Goal: Task Accomplishment & Management: Complete application form

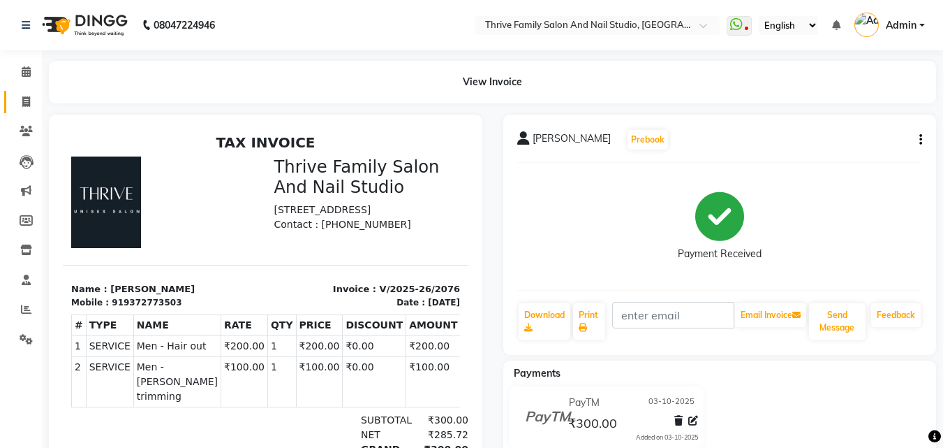
click at [21, 91] on link "Invoice" at bounding box center [21, 102] width 34 height 23
select select "service"
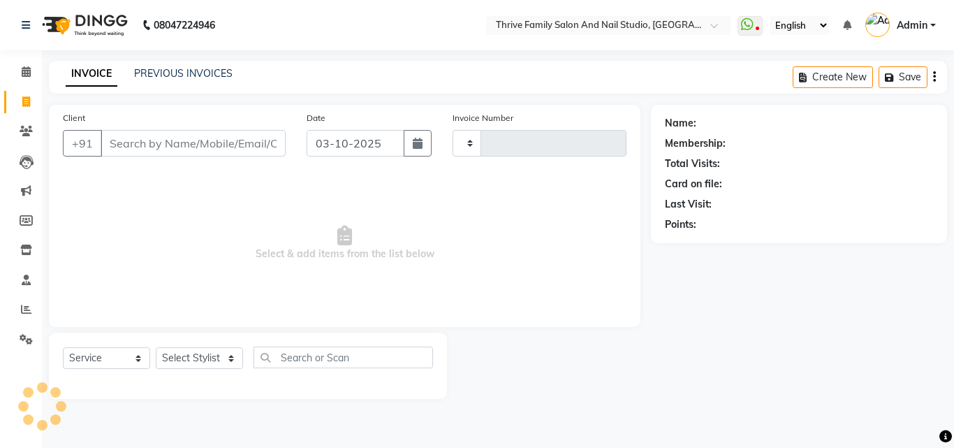
type input "2077"
select select "5990"
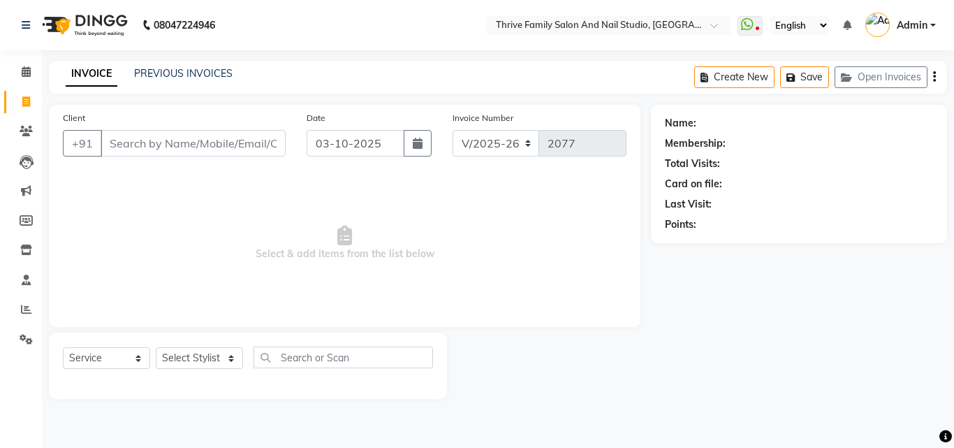
click at [159, 149] on input "Client" at bounding box center [193, 143] width 185 height 27
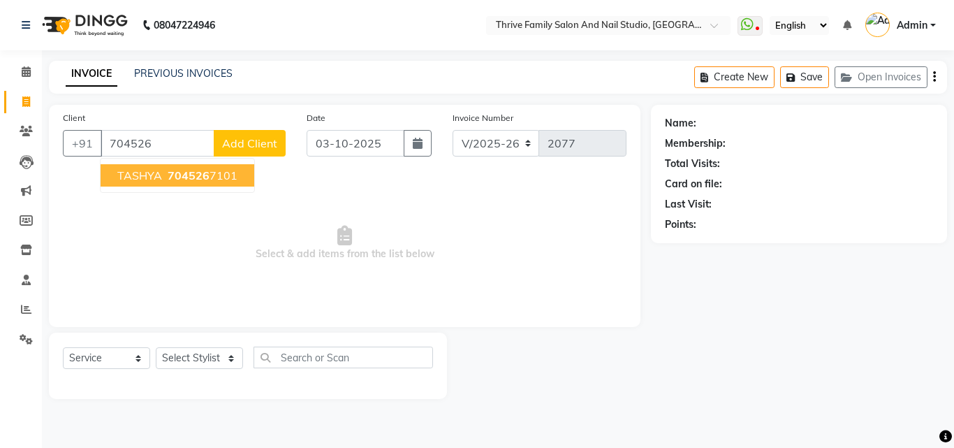
click at [187, 174] on span "704526" at bounding box center [189, 175] width 42 height 14
type input "7045267101"
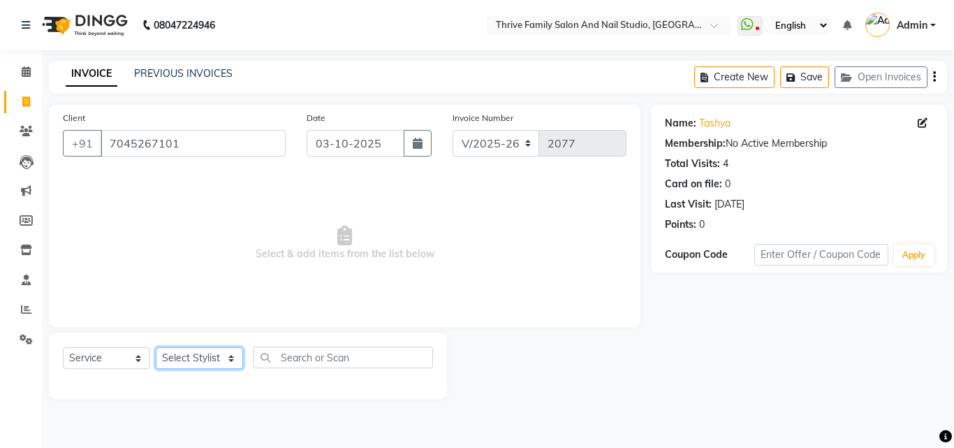
click at [214, 360] on select "Select Stylist [PERSON_NAME] [PERSON_NAME] [PERSON_NAME] Manager [PERSON_NAME] …" at bounding box center [199, 358] width 87 height 22
select select "77558"
click at [156, 347] on select "Select Stylist [PERSON_NAME] [PERSON_NAME] [PERSON_NAME] Manager [PERSON_NAME] …" at bounding box center [199, 358] width 87 height 22
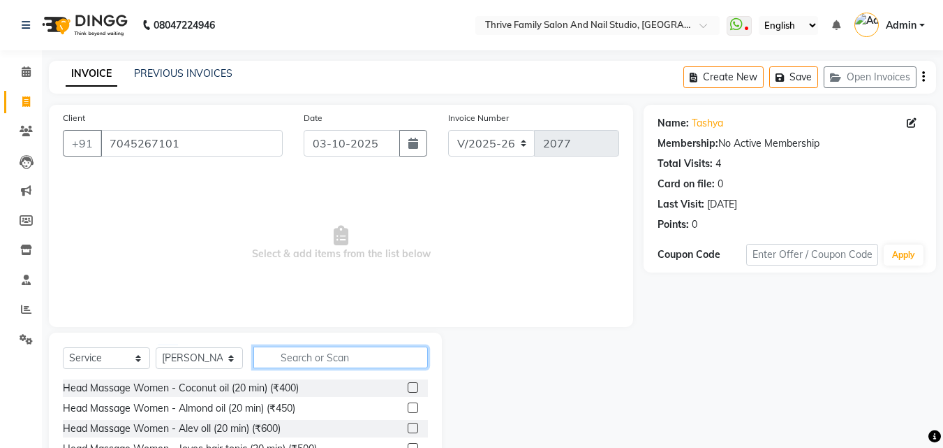
click at [297, 365] on input "text" at bounding box center [340, 357] width 175 height 22
click at [295, 360] on input "text" at bounding box center [340, 357] width 175 height 22
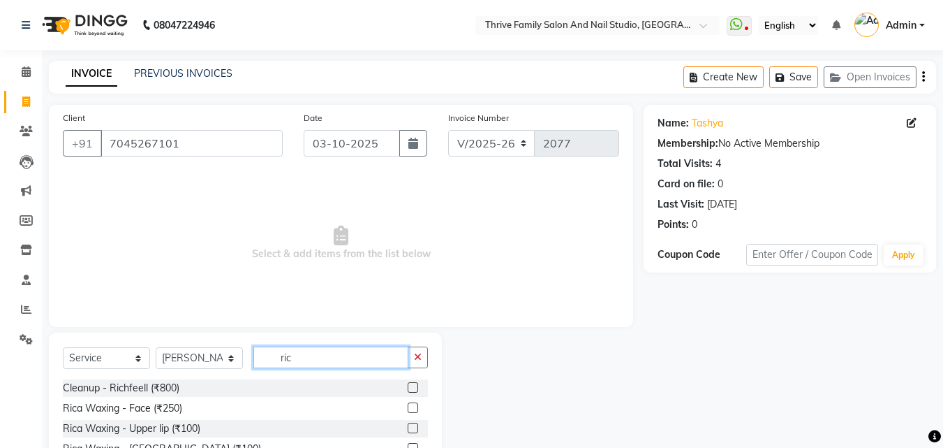
type input "ric"
click at [408, 385] on label at bounding box center [413, 387] width 10 height 10
click at [408, 385] on input "checkbox" at bounding box center [412, 387] width 9 height 9
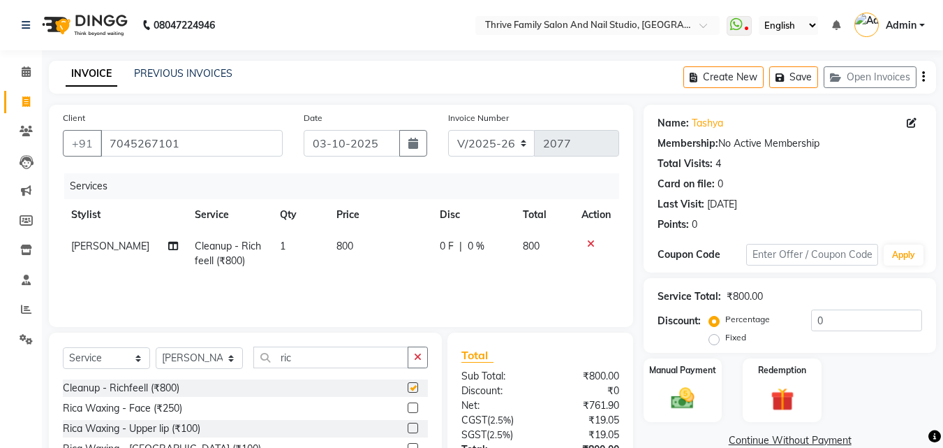
checkbox input "false"
click at [679, 403] on img at bounding box center [682, 398] width 39 height 28
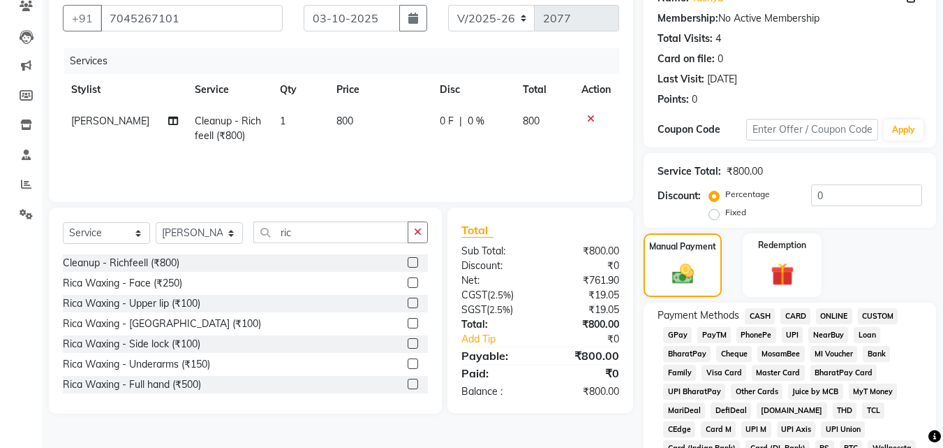
scroll to position [126, 0]
click at [763, 319] on span "CASH" at bounding box center [760, 315] width 30 height 16
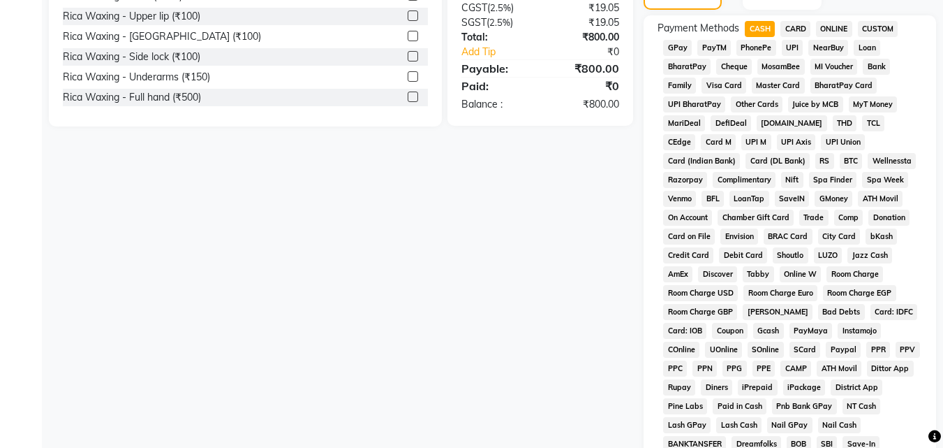
scroll to position [620, 0]
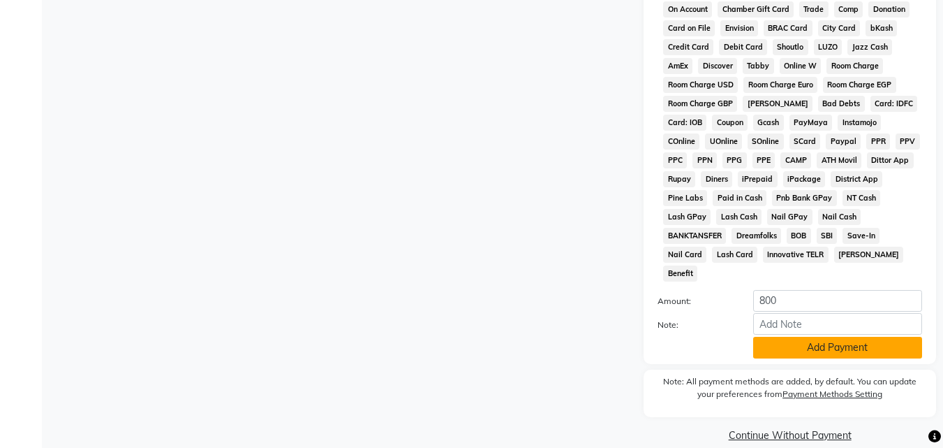
click at [809, 337] on button "Add Payment" at bounding box center [838, 348] width 169 height 22
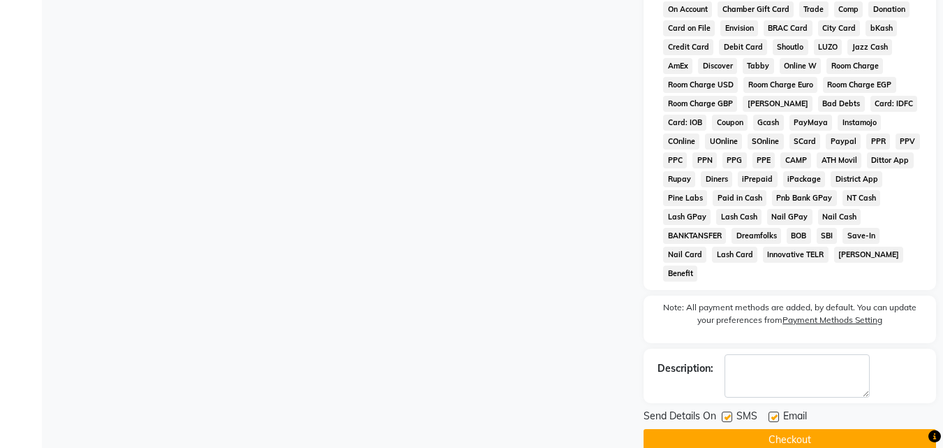
click at [795, 429] on button "Checkout" at bounding box center [790, 440] width 293 height 22
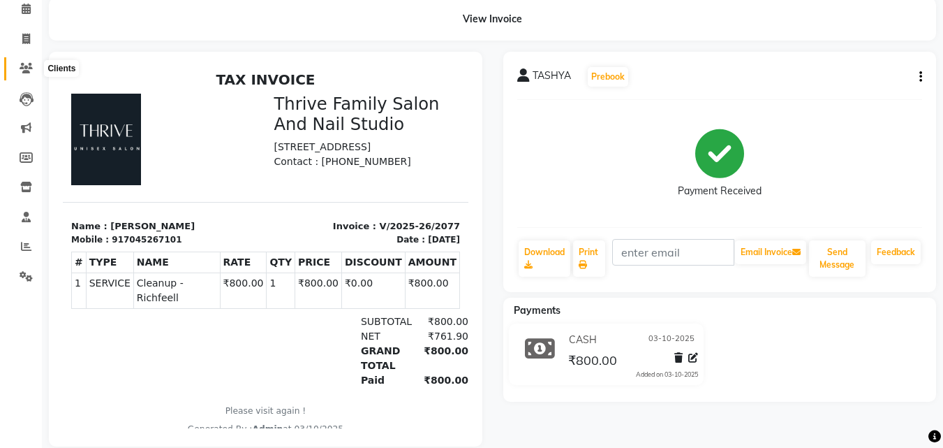
scroll to position [61, 0]
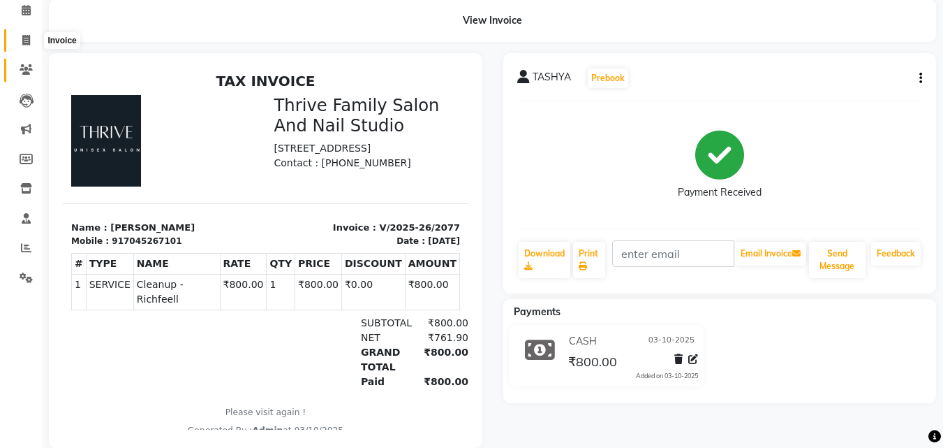
click at [27, 36] on icon at bounding box center [26, 40] width 8 height 10
select select "service"
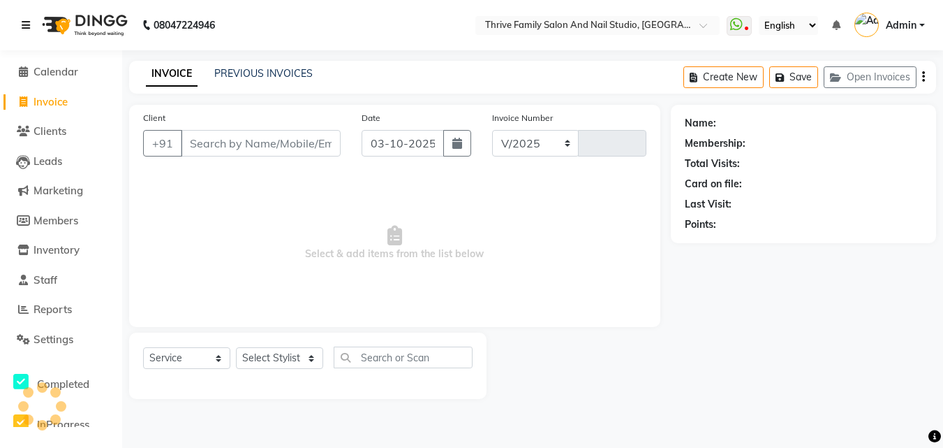
select select "5990"
type input "2078"
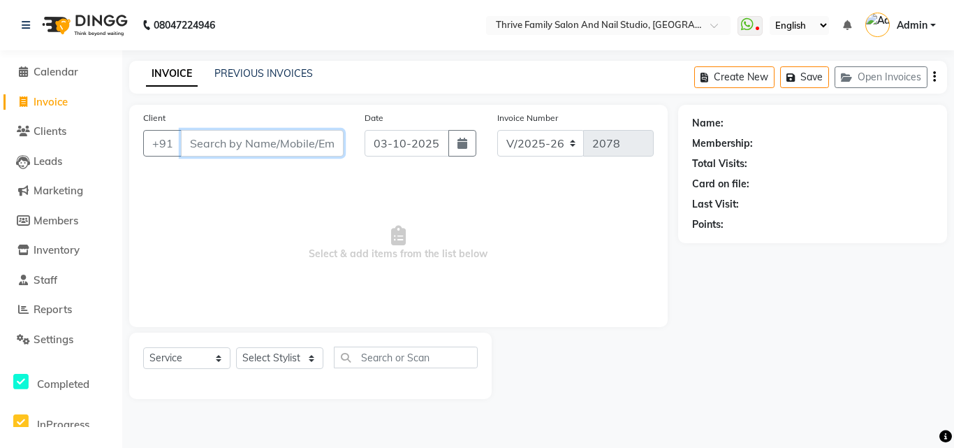
click at [219, 141] on input "Client" at bounding box center [262, 143] width 163 height 27
type input "7977330638"
click at [304, 142] on span "Add Client" at bounding box center [307, 143] width 55 height 14
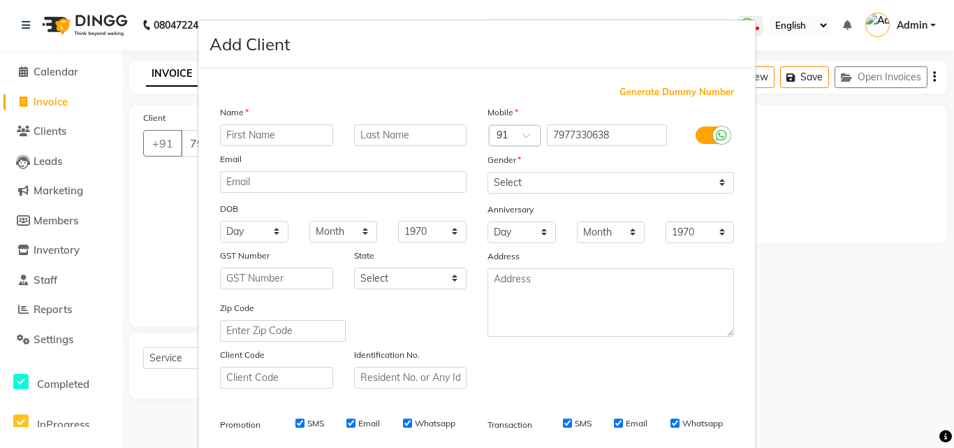
click at [277, 141] on input "text" at bounding box center [276, 135] width 113 height 22
type input "raman"
click at [714, 184] on select "Select [DEMOGRAPHIC_DATA] [DEMOGRAPHIC_DATA] Other Prefer Not To Say" at bounding box center [610, 183] width 247 height 22
select select "[DEMOGRAPHIC_DATA]"
click at [487, 172] on select "Select [DEMOGRAPHIC_DATA] [DEMOGRAPHIC_DATA] Other Prefer Not To Say" at bounding box center [610, 183] width 247 height 22
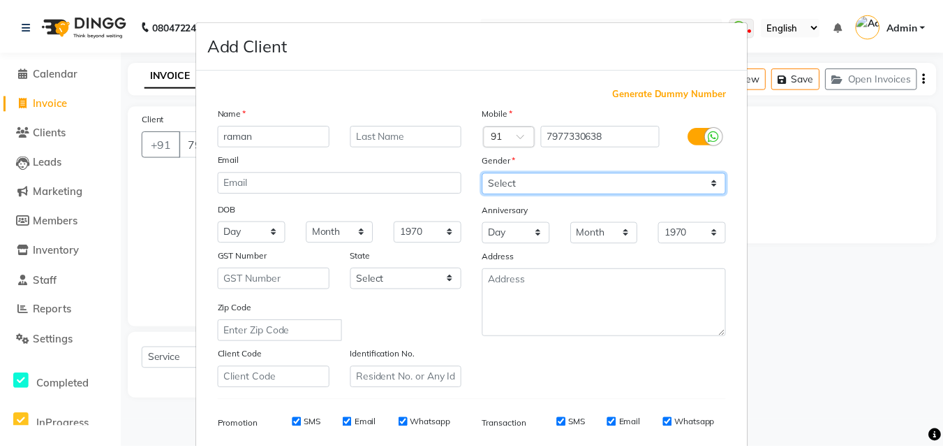
scroll to position [197, 0]
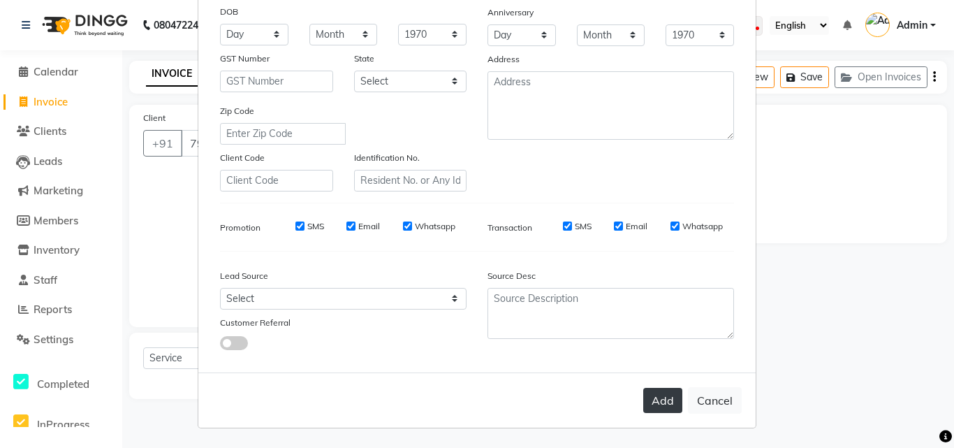
click at [662, 399] on button "Add" at bounding box center [662, 400] width 39 height 25
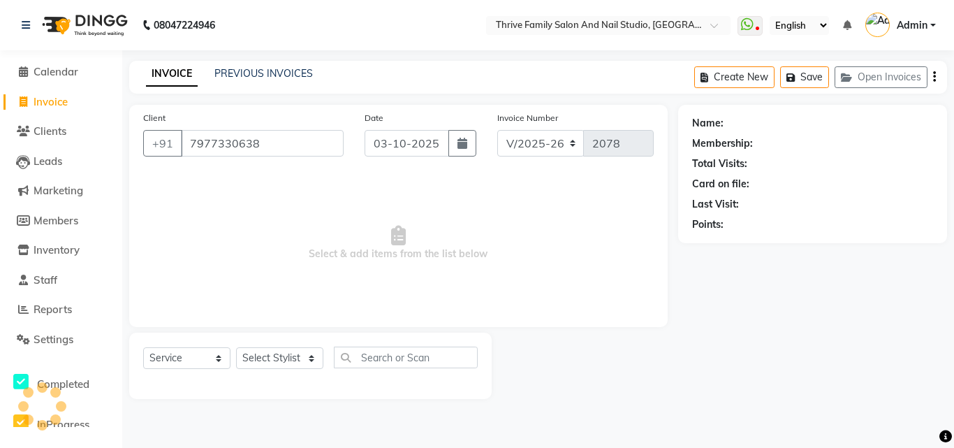
select select
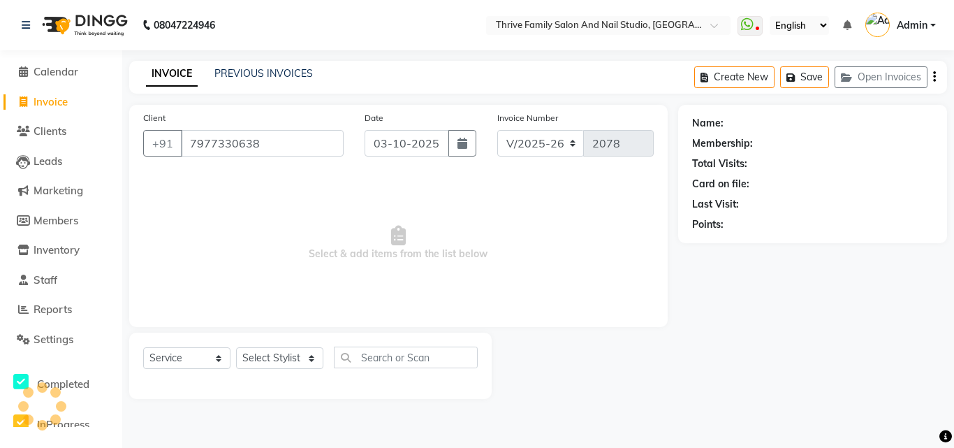
select select
checkbox input "false"
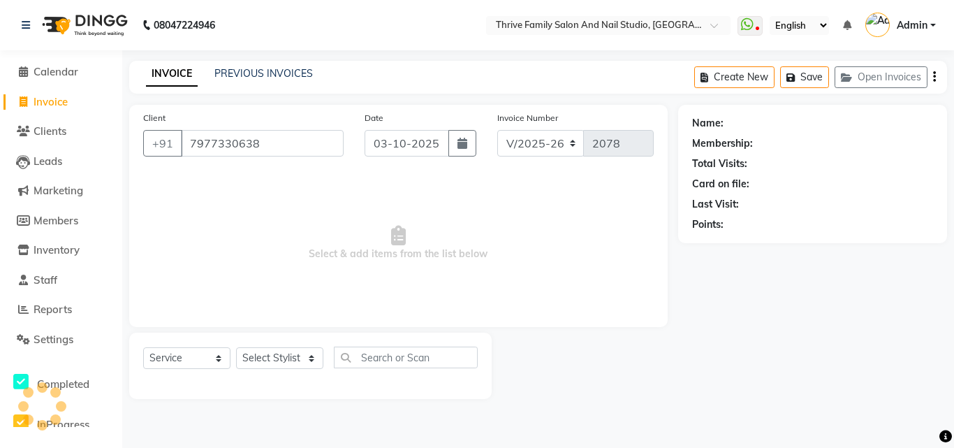
checkbox input "false"
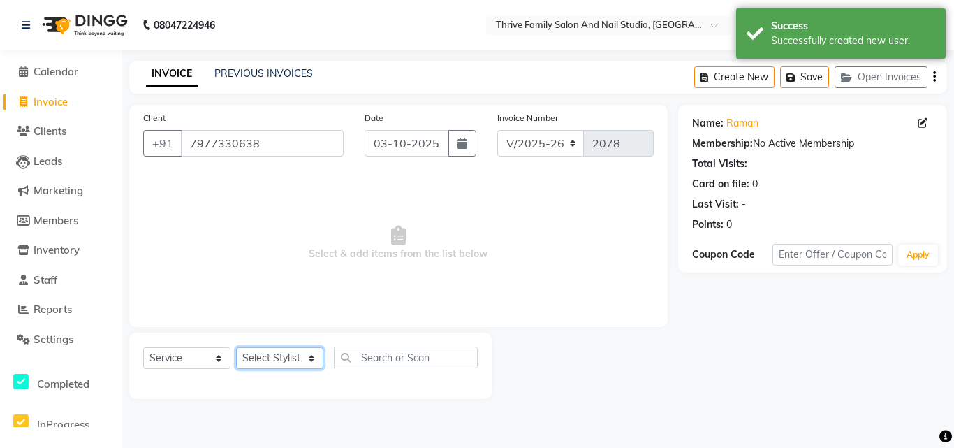
click at [292, 358] on select "Select Stylist [PERSON_NAME] [PERSON_NAME] [PERSON_NAME] Manager [PERSON_NAME] …" at bounding box center [279, 358] width 87 height 22
select select "88061"
click at [236, 347] on select "Select Stylist [PERSON_NAME] [PERSON_NAME] [PERSON_NAME] Manager [PERSON_NAME] …" at bounding box center [279, 358] width 87 height 22
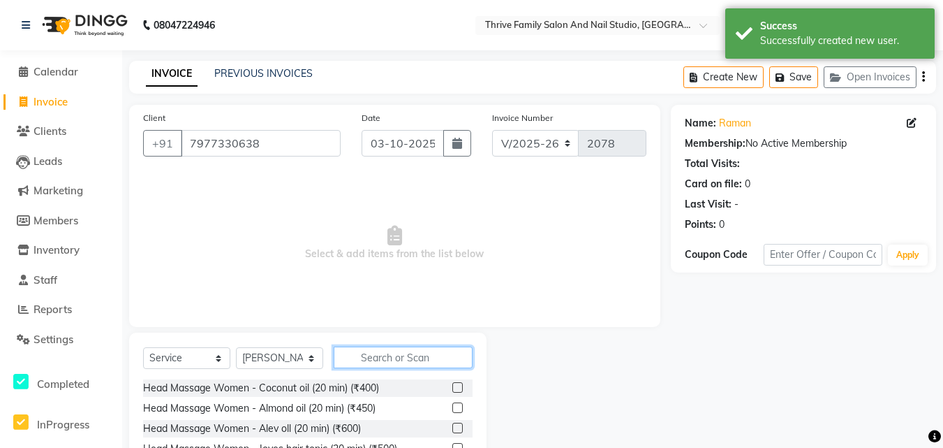
click at [350, 357] on input "text" at bounding box center [403, 357] width 139 height 22
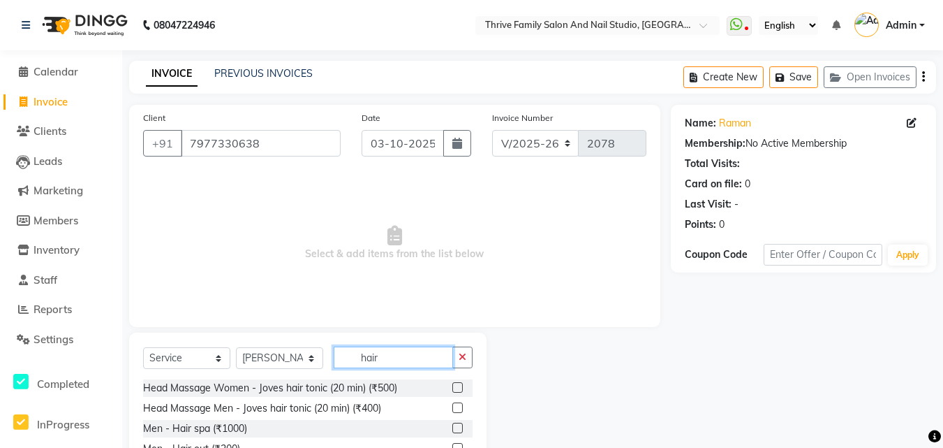
type input "hair"
click at [453, 390] on label at bounding box center [458, 387] width 10 height 10
click at [453, 390] on input "checkbox" at bounding box center [457, 387] width 9 height 9
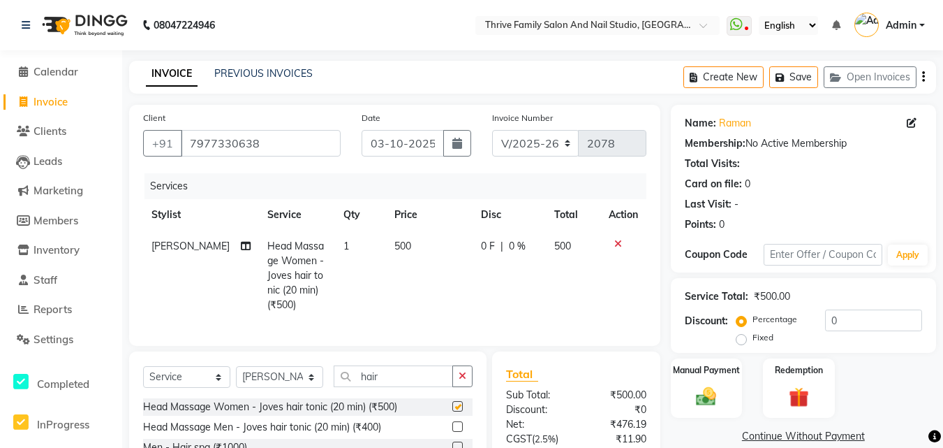
checkbox input "false"
click at [700, 397] on img at bounding box center [707, 396] width 34 height 24
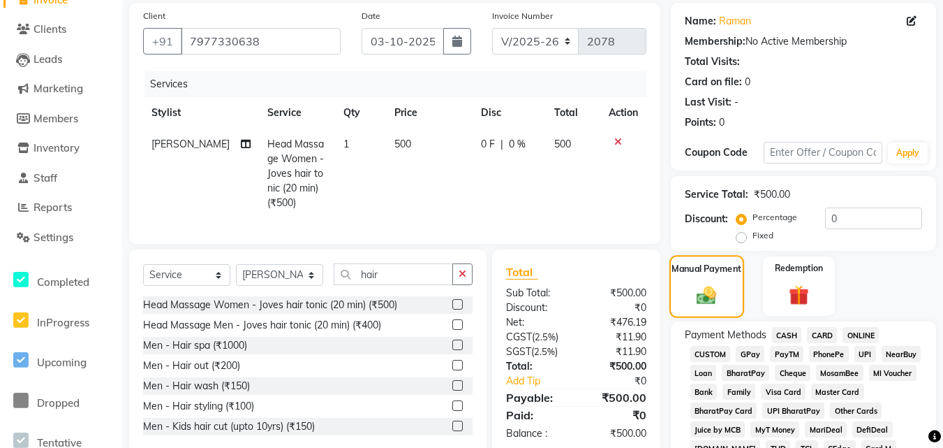
scroll to position [106, 0]
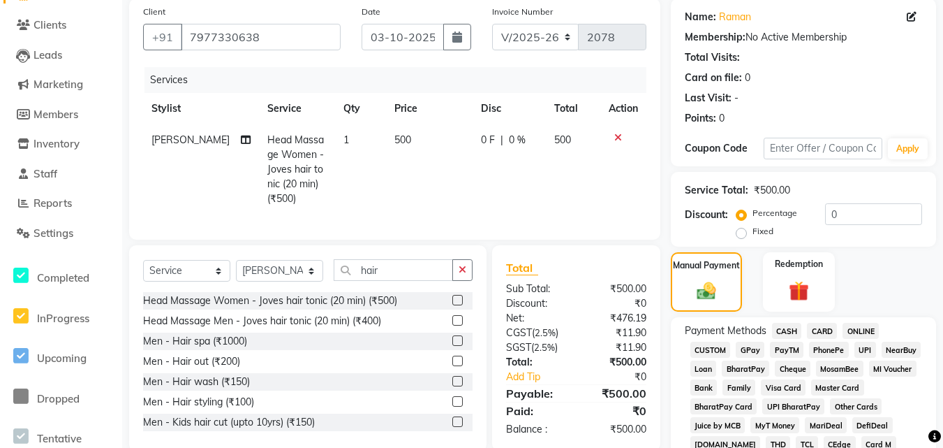
click at [785, 352] on span "PayTM" at bounding box center [787, 349] width 34 height 16
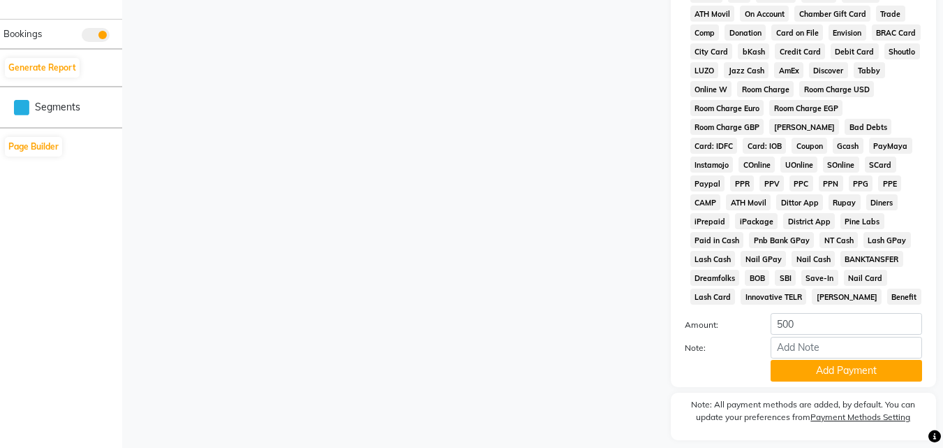
scroll to position [635, 0]
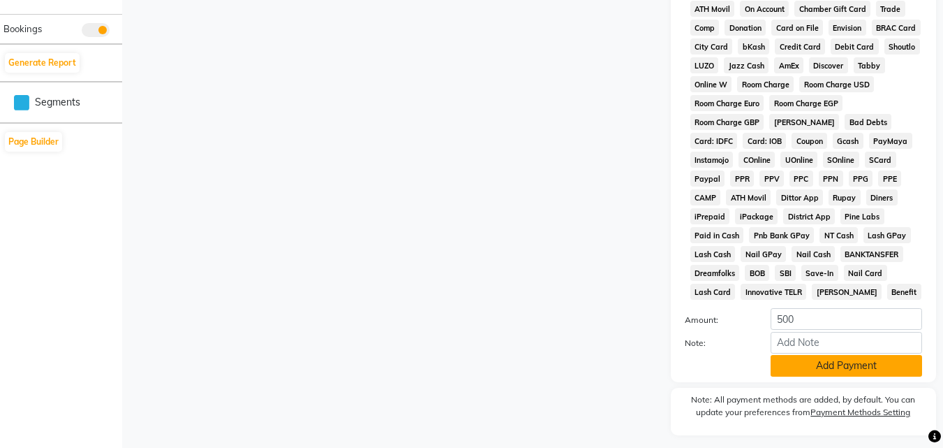
click at [809, 365] on button "Add Payment" at bounding box center [847, 366] width 152 height 22
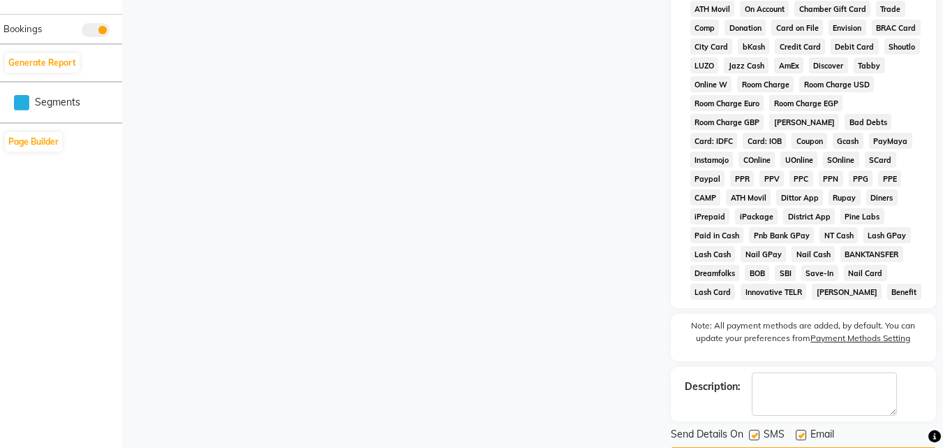
scroll to position [677, 0]
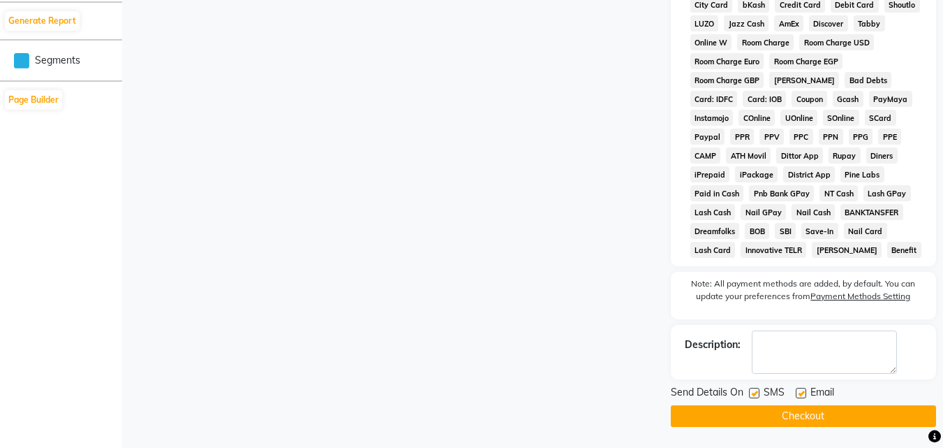
click at [815, 411] on button "Checkout" at bounding box center [803, 416] width 265 height 22
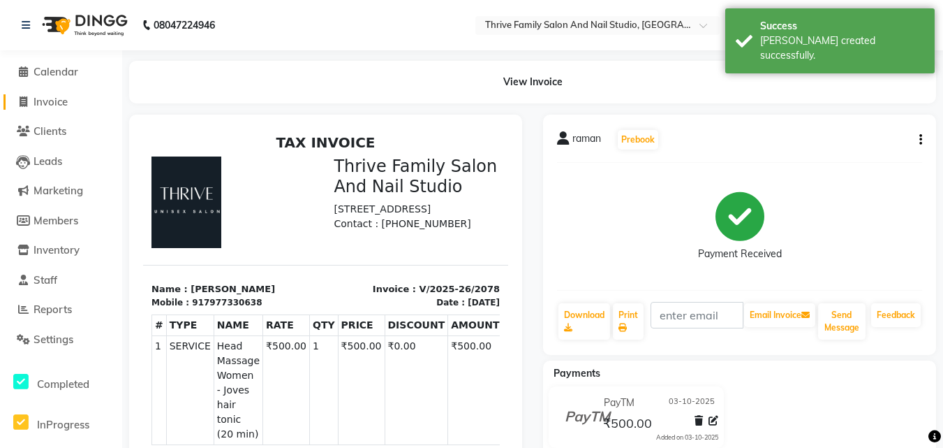
click at [60, 103] on span "Invoice" at bounding box center [51, 101] width 34 height 13
select select "service"
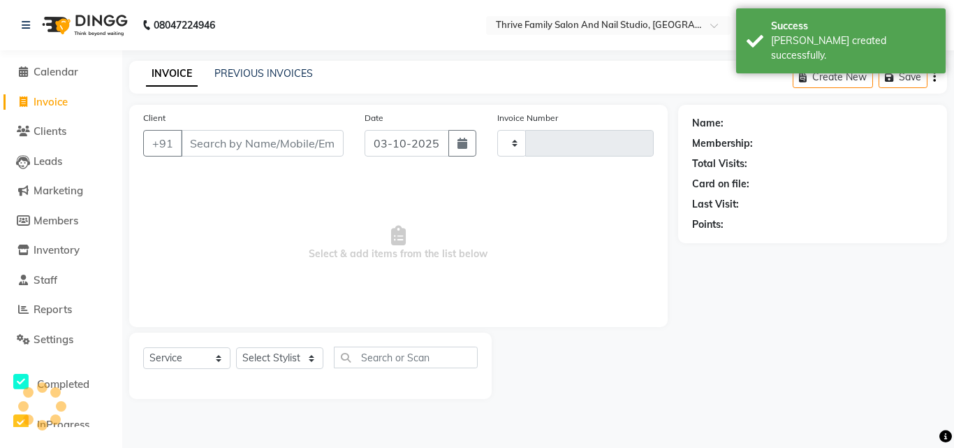
type input "2079"
select select "5990"
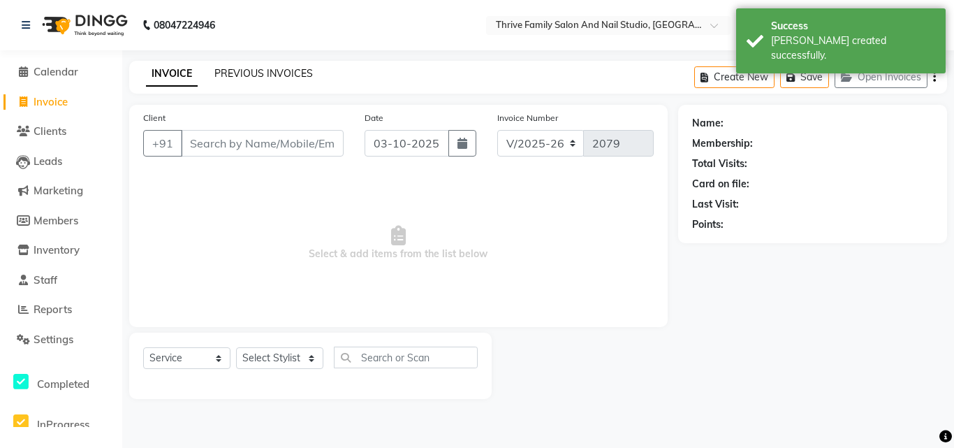
click at [253, 75] on link "PREVIOUS INVOICES" at bounding box center [263, 73] width 98 height 13
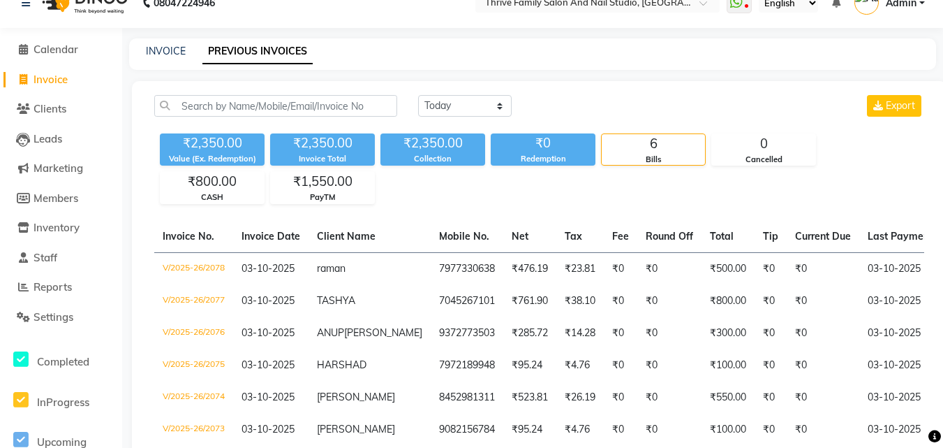
scroll to position [22, 0]
click at [165, 52] on link "INVOICE" at bounding box center [166, 51] width 40 height 13
select select "5990"
select select "service"
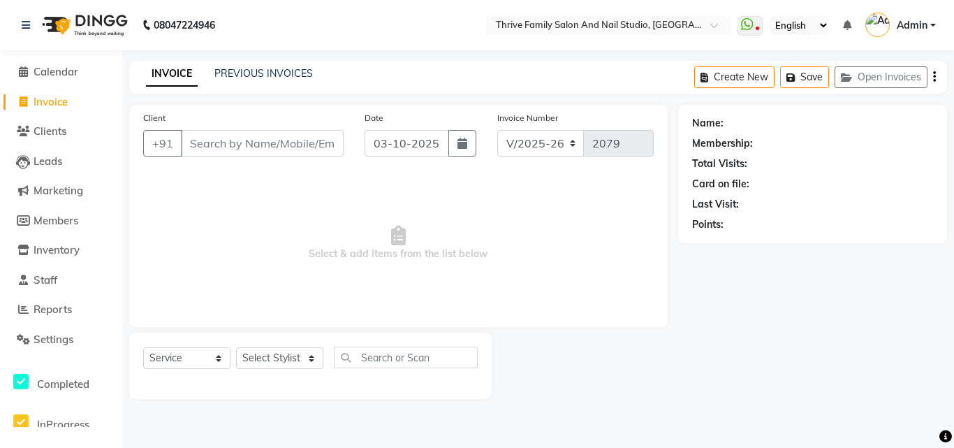
click at [247, 144] on input "Client" at bounding box center [262, 143] width 163 height 27
type input "9699669960"
click at [309, 135] on button "Add Client" at bounding box center [308, 143] width 72 height 27
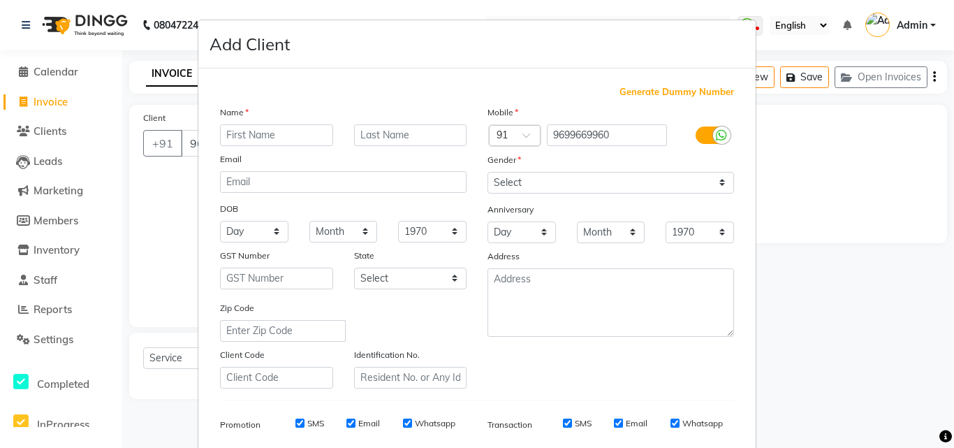
click at [267, 135] on input "text" at bounding box center [276, 135] width 113 height 22
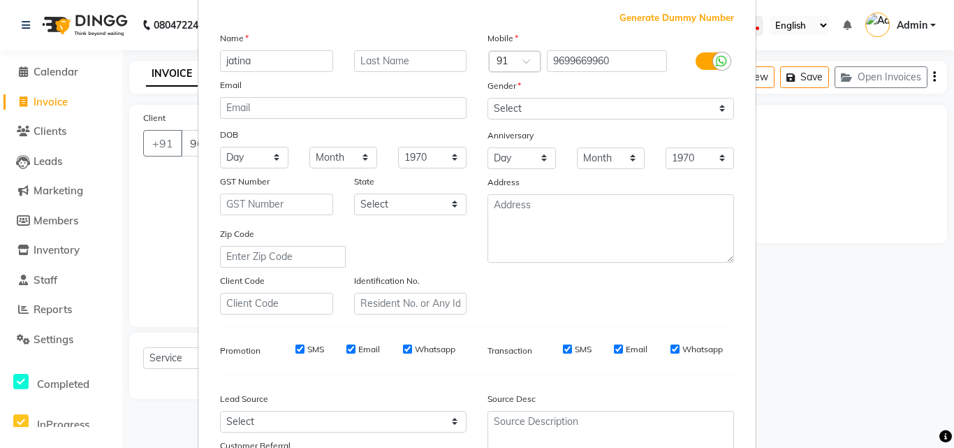
scroll to position [58, 0]
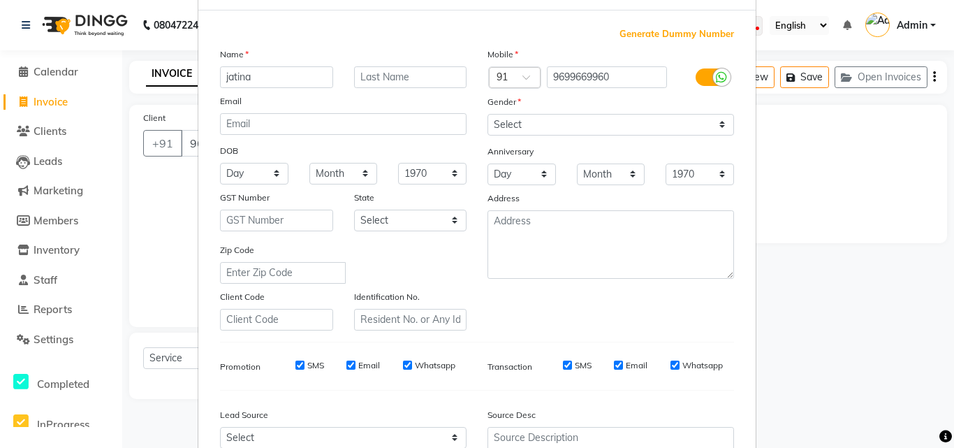
type input "jatina"
click at [717, 128] on select "Select [DEMOGRAPHIC_DATA] [DEMOGRAPHIC_DATA] Other Prefer Not To Say" at bounding box center [610, 125] width 247 height 22
select select "[DEMOGRAPHIC_DATA]"
click at [487, 114] on select "Select [DEMOGRAPHIC_DATA] [DEMOGRAPHIC_DATA] Other Prefer Not To Say" at bounding box center [610, 125] width 247 height 22
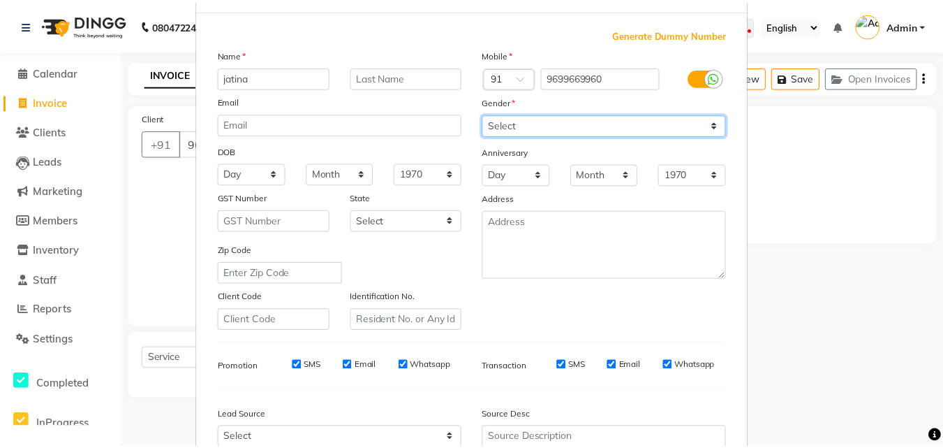
scroll to position [197, 0]
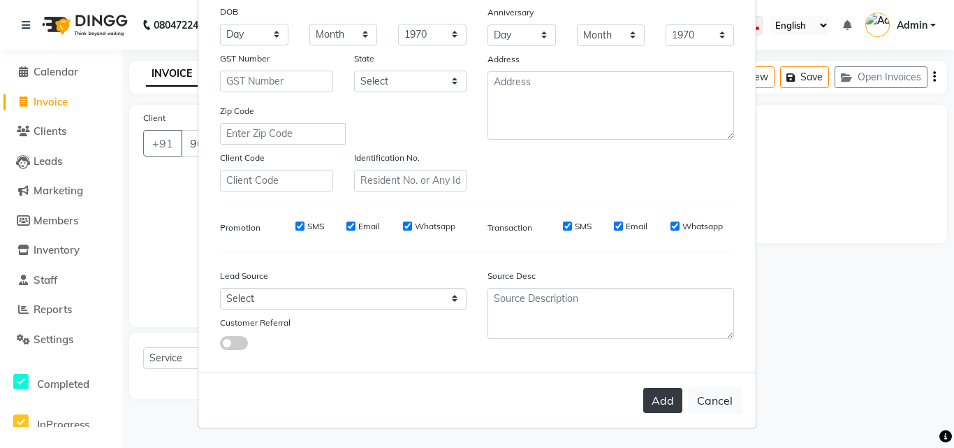
click at [666, 404] on button "Add" at bounding box center [662, 400] width 39 height 25
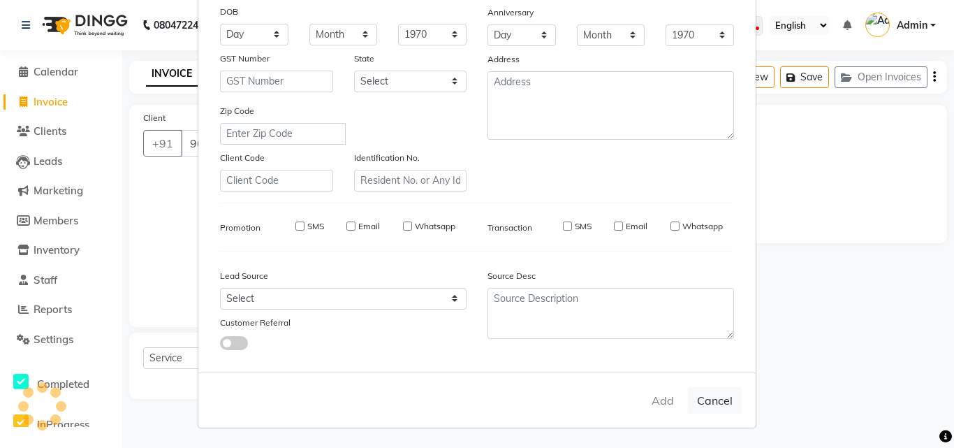
select select
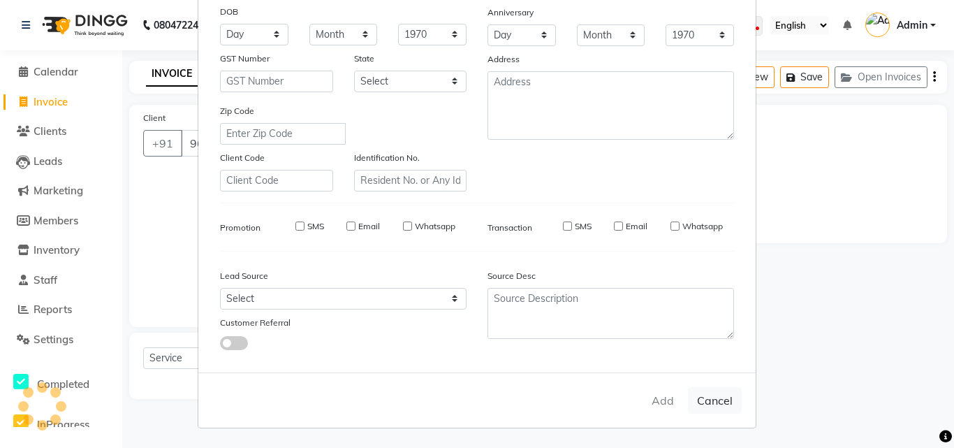
select select
checkbox input "false"
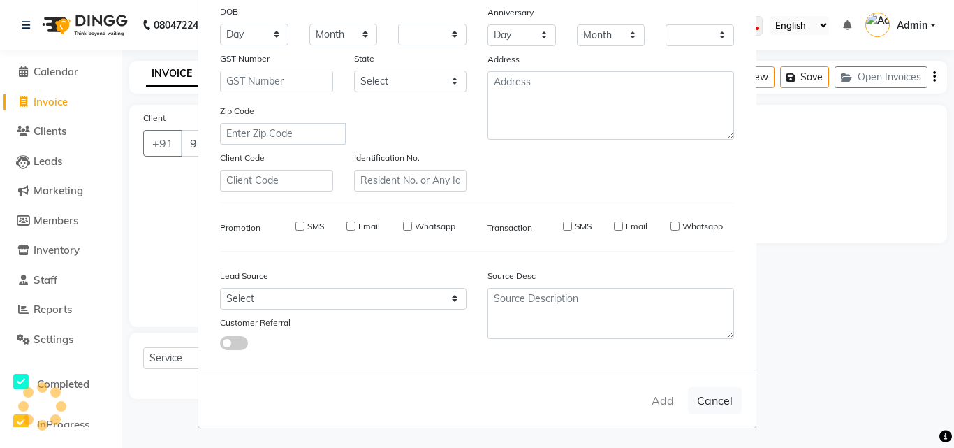
checkbox input "false"
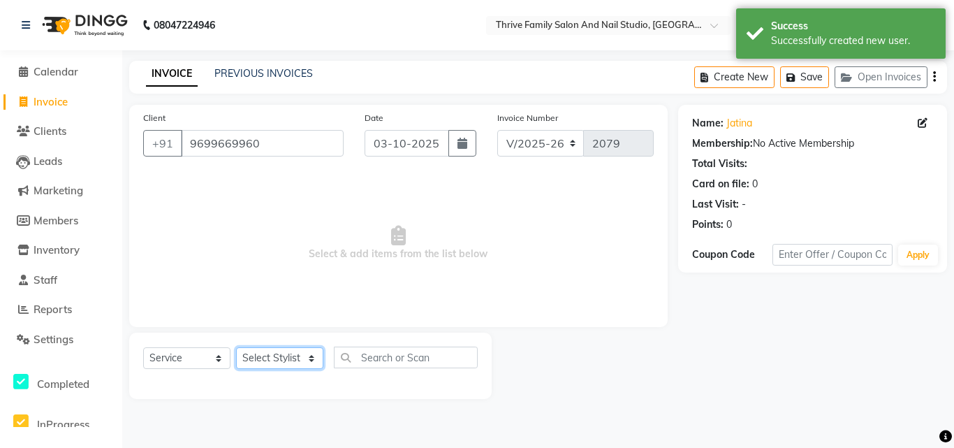
click at [293, 353] on select "Select Stylist [PERSON_NAME] [PERSON_NAME] [PERSON_NAME] Manager [PERSON_NAME] …" at bounding box center [279, 358] width 87 height 22
select select "43275"
click at [236, 347] on select "Select Stylist [PERSON_NAME] [PERSON_NAME] [PERSON_NAME] Manager [PERSON_NAME] …" at bounding box center [279, 358] width 87 height 22
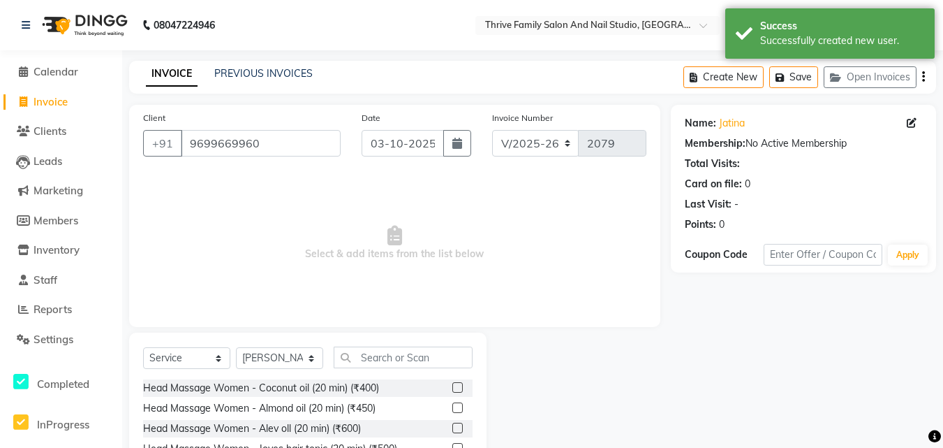
click at [286, 336] on div "Select Service Product Membership Package Voucher Prepaid Gift Card Select Styl…" at bounding box center [308, 435] width 358 height 206
click at [383, 355] on input "text" at bounding box center [403, 357] width 139 height 22
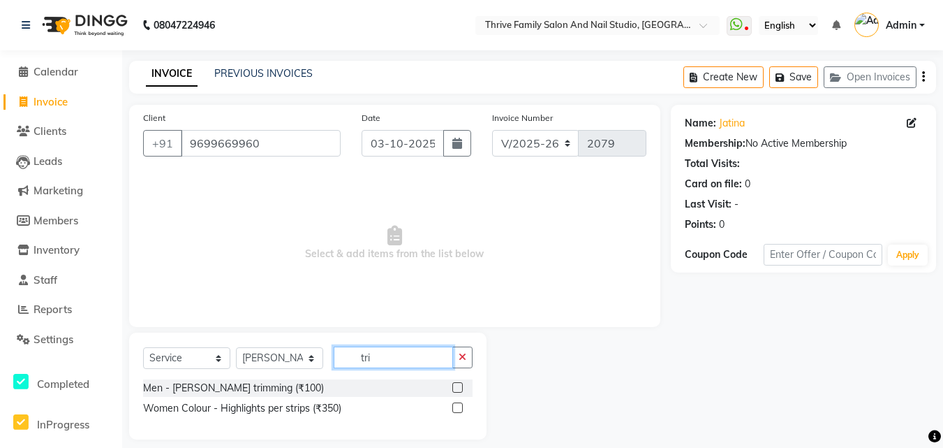
type input "tri"
click at [457, 385] on label at bounding box center [458, 387] width 10 height 10
click at [457, 385] on input "checkbox" at bounding box center [457, 387] width 9 height 9
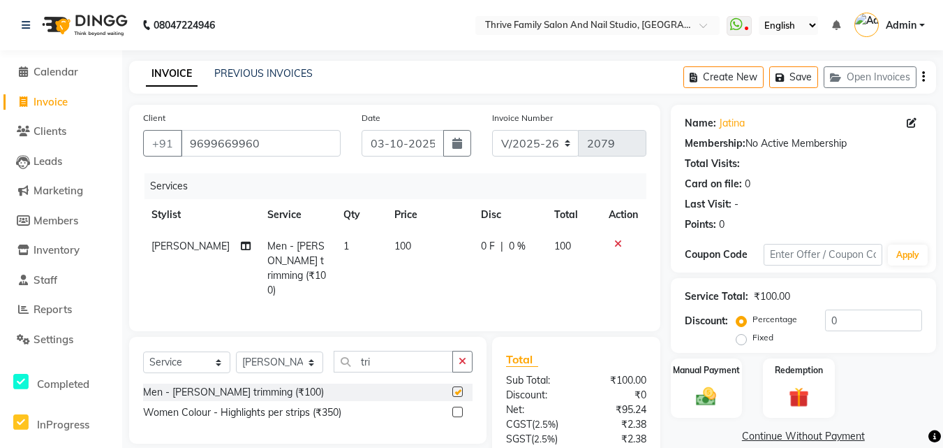
checkbox input "false"
click at [686, 384] on div "Manual Payment" at bounding box center [707, 388] width 75 height 62
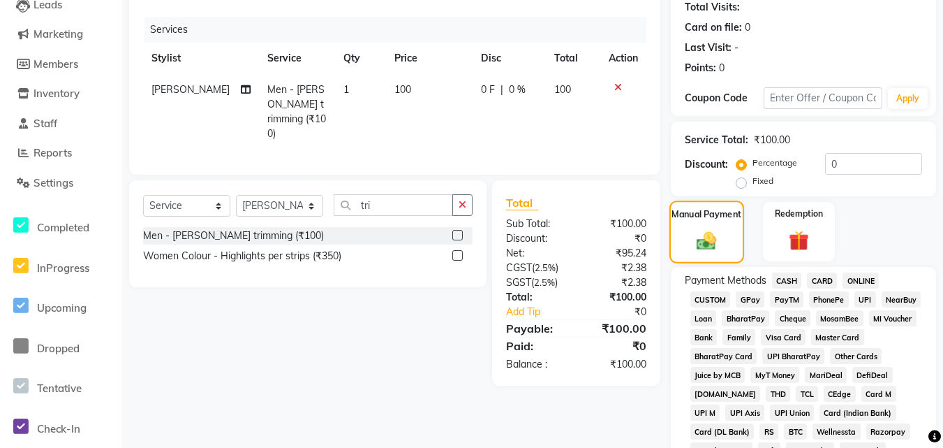
scroll to position [157, 0]
click at [789, 302] on span "PayTM" at bounding box center [787, 299] width 34 height 16
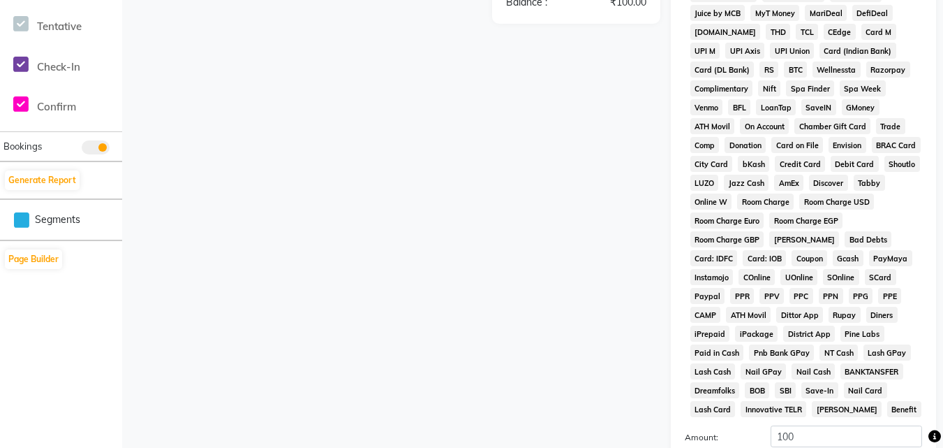
scroll to position [672, 0]
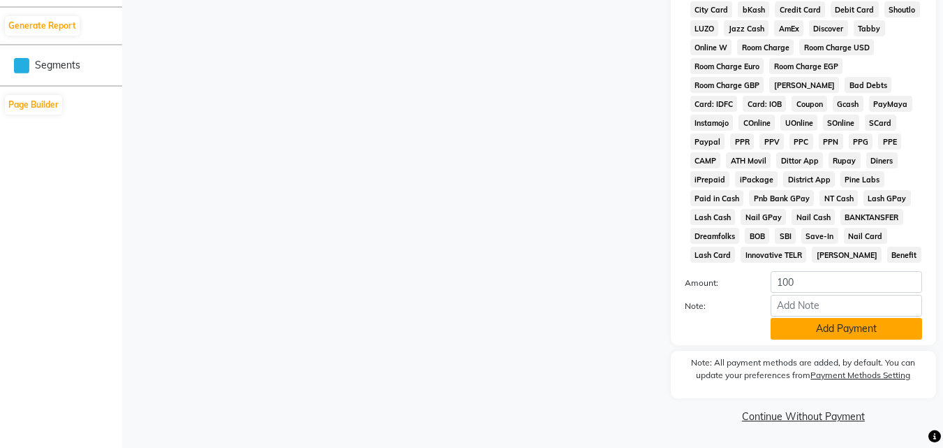
click at [836, 329] on button "Add Payment" at bounding box center [847, 329] width 152 height 22
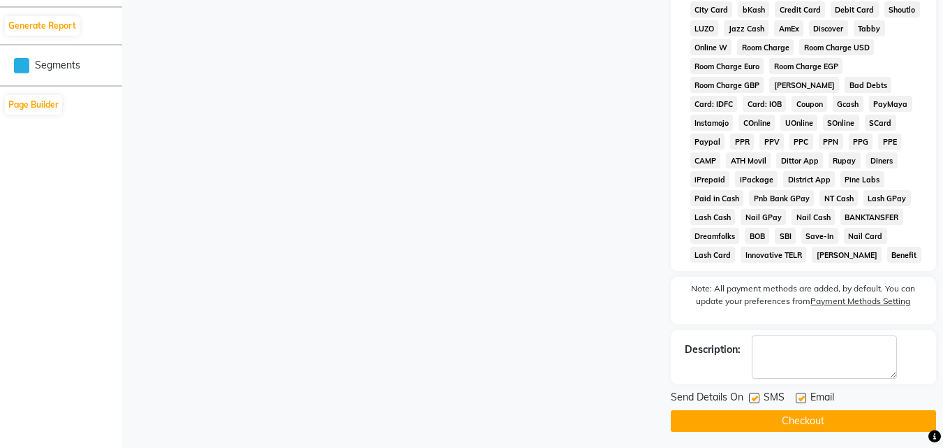
click at [826, 418] on button "Checkout" at bounding box center [803, 421] width 265 height 22
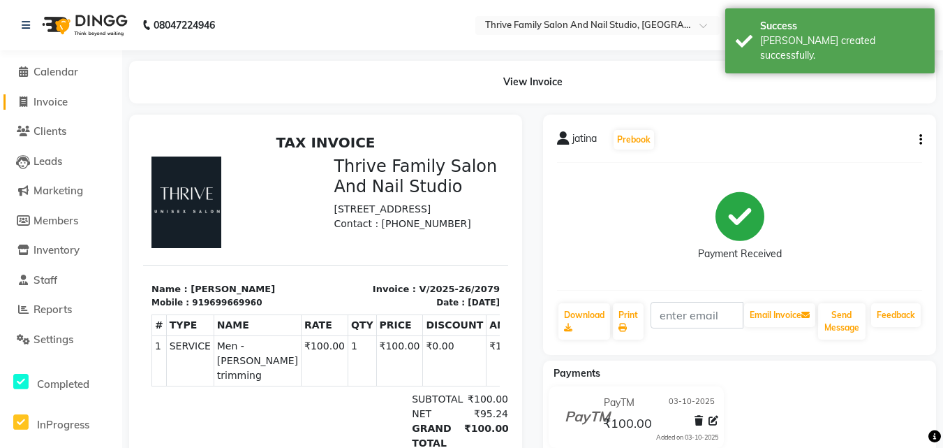
click at [62, 104] on span "Invoice" at bounding box center [51, 101] width 34 height 13
select select "service"
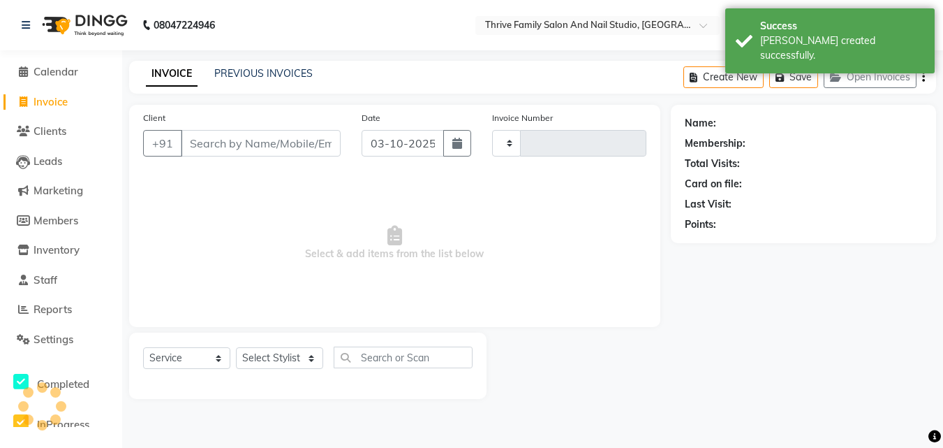
type input "2080"
select select "5990"
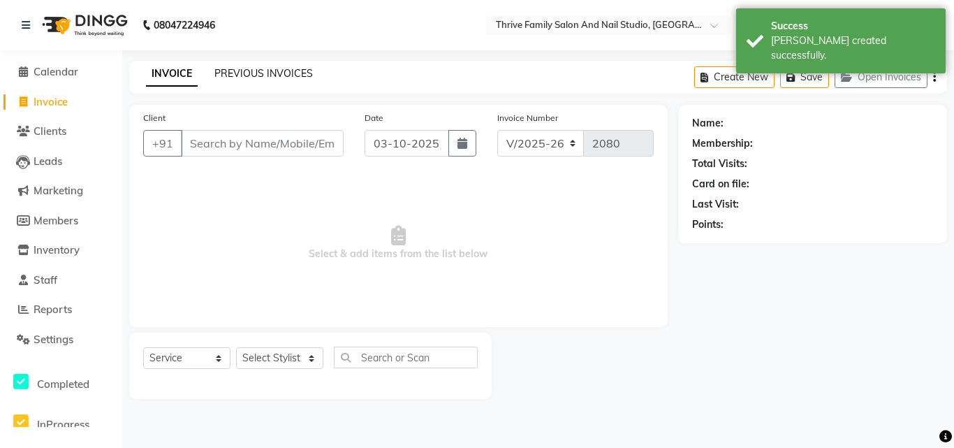
click at [243, 72] on link "PREVIOUS INVOICES" at bounding box center [263, 73] width 98 height 13
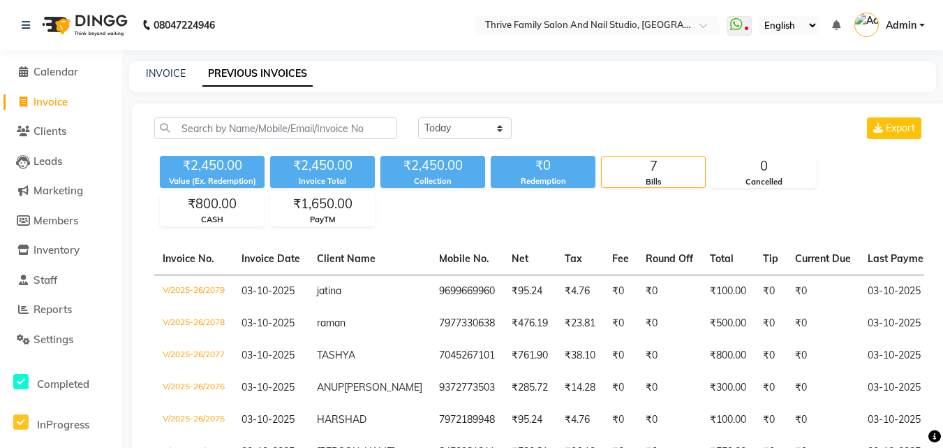
click at [182, 64] on div "INVOICE PREVIOUS INVOICES" at bounding box center [532, 76] width 807 height 31
click at [167, 73] on link "INVOICE" at bounding box center [166, 73] width 40 height 13
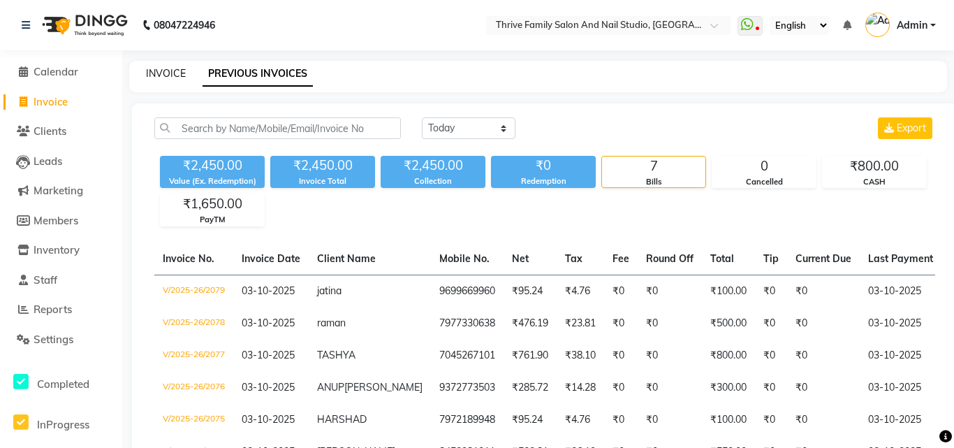
select select "5990"
select select "service"
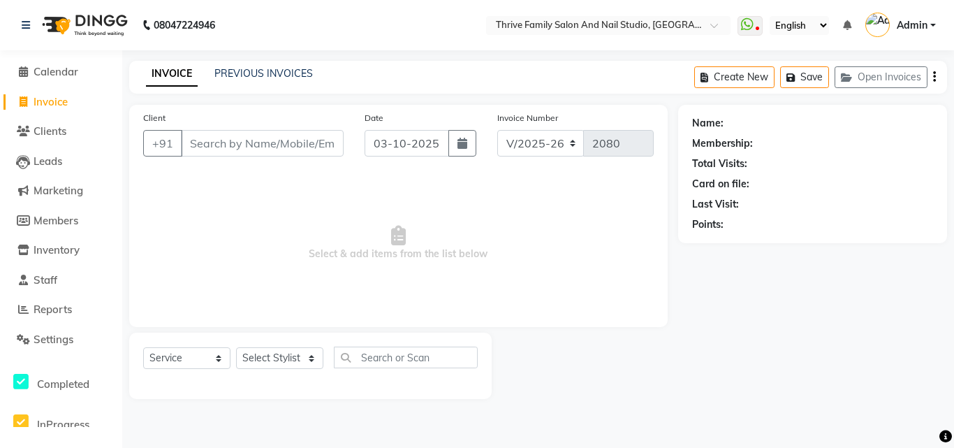
click at [221, 152] on input "Client" at bounding box center [262, 143] width 163 height 27
click at [226, 141] on input "Client" at bounding box center [262, 143] width 163 height 27
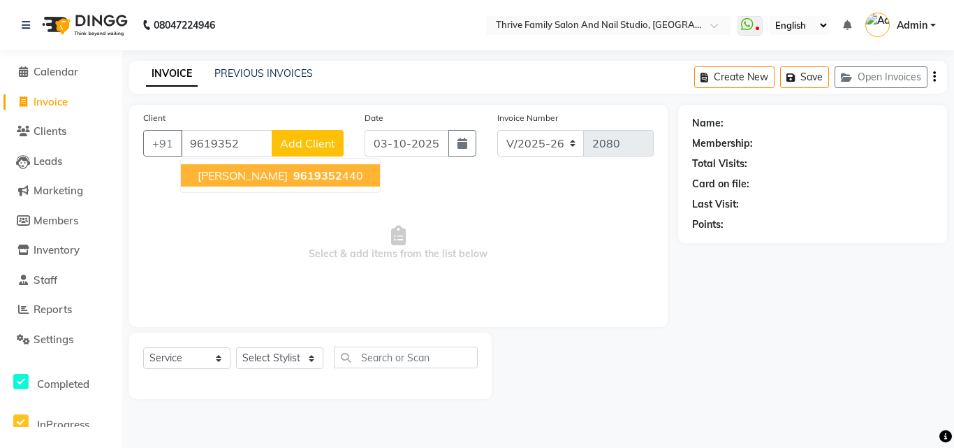
click at [306, 177] on span "9619352" at bounding box center [317, 175] width 49 height 14
type input "9619352440"
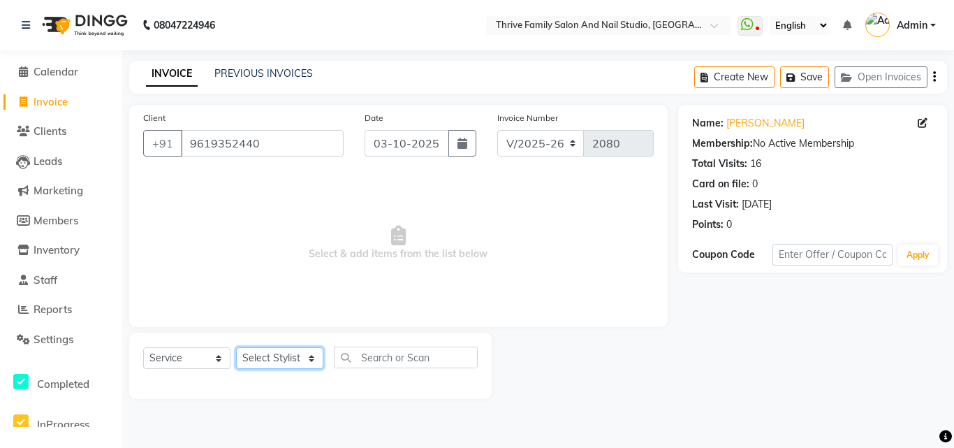
click at [274, 354] on select "Select Stylist [PERSON_NAME] [PERSON_NAME] [PERSON_NAME] Manager [PERSON_NAME] …" at bounding box center [279, 358] width 87 height 22
select select "42614"
click at [236, 347] on select "Select Stylist [PERSON_NAME] [PERSON_NAME] [PERSON_NAME] Manager [PERSON_NAME] …" at bounding box center [279, 358] width 87 height 22
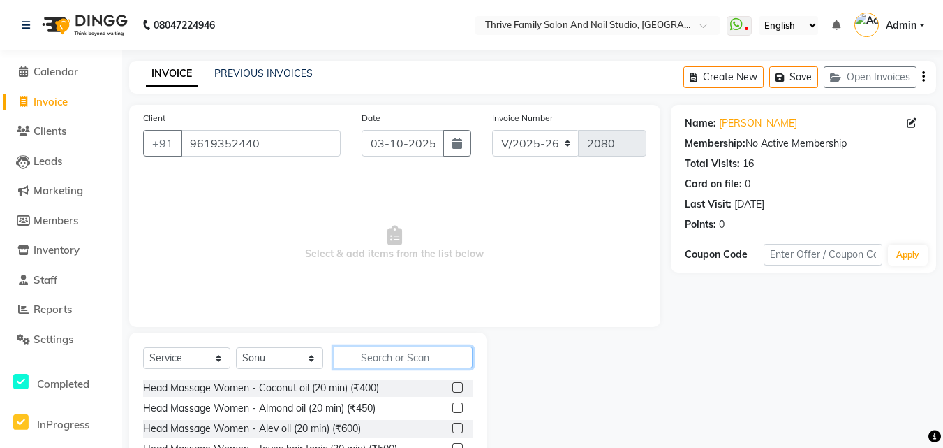
click at [374, 355] on input "text" at bounding box center [403, 357] width 139 height 22
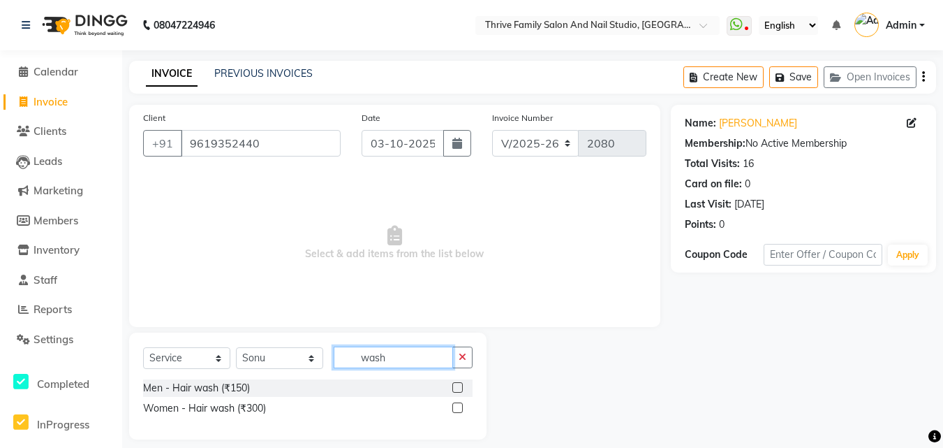
type input "wash"
click at [458, 406] on label at bounding box center [458, 407] width 10 height 10
click at [458, 406] on input "checkbox" at bounding box center [457, 408] width 9 height 9
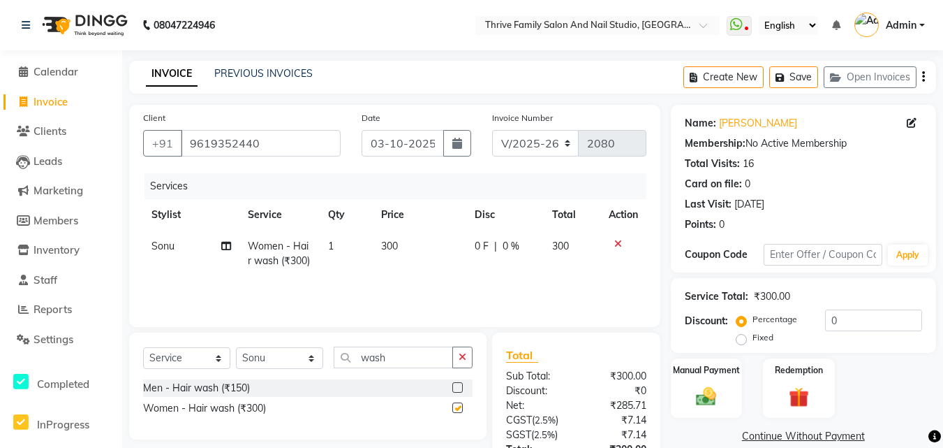
checkbox input "false"
click at [411, 248] on td "300" at bounding box center [420, 253] width 94 height 46
select select "42614"
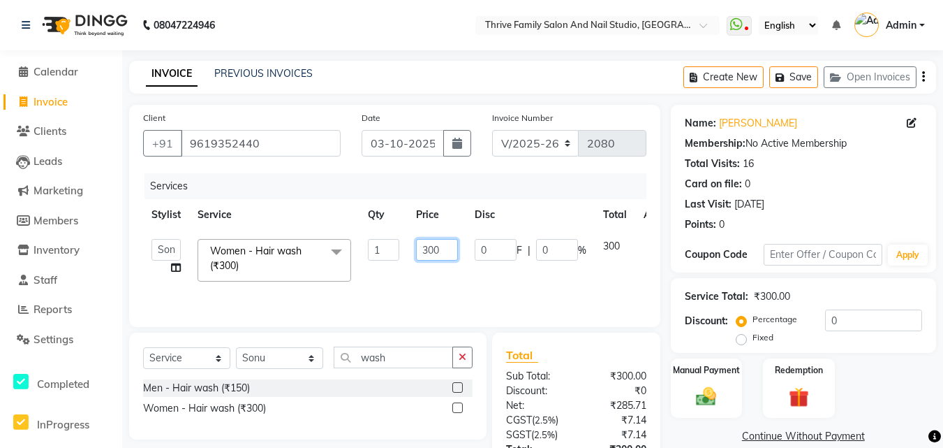
click at [457, 251] on input "300" at bounding box center [437, 250] width 42 height 22
type input "3"
type input "250"
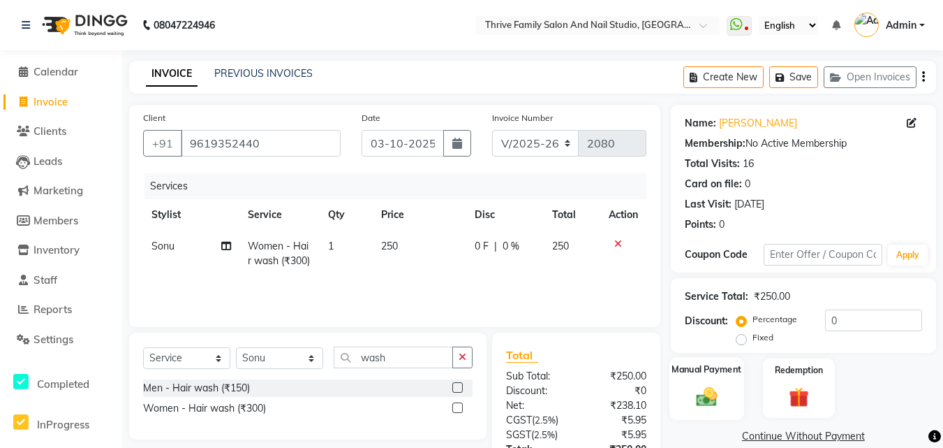
click at [703, 383] on div "Manual Payment" at bounding box center [707, 388] width 75 height 62
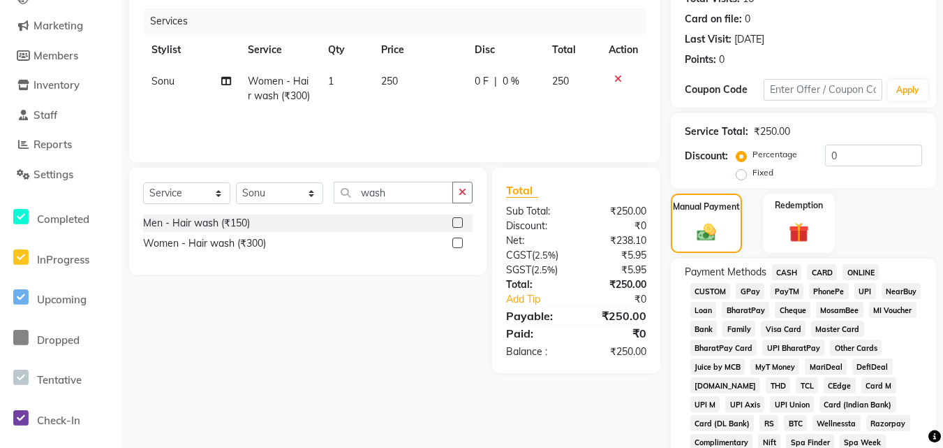
scroll to position [166, 0]
click at [786, 270] on span "CASH" at bounding box center [787, 271] width 30 height 16
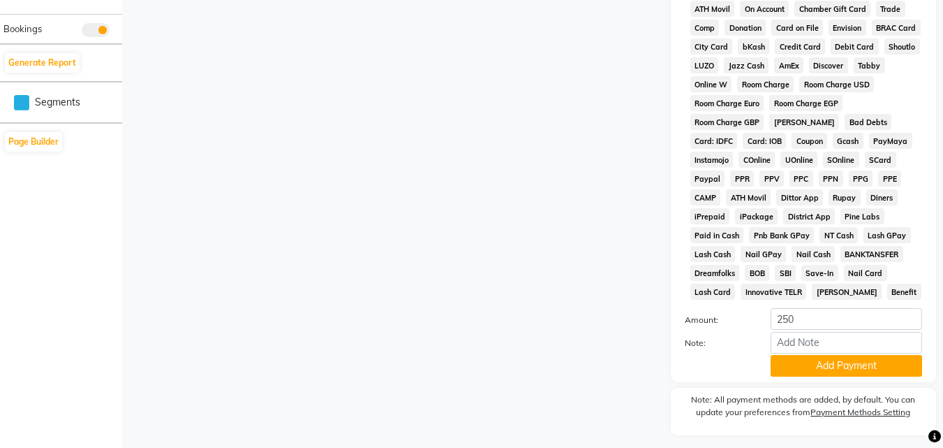
scroll to position [637, 0]
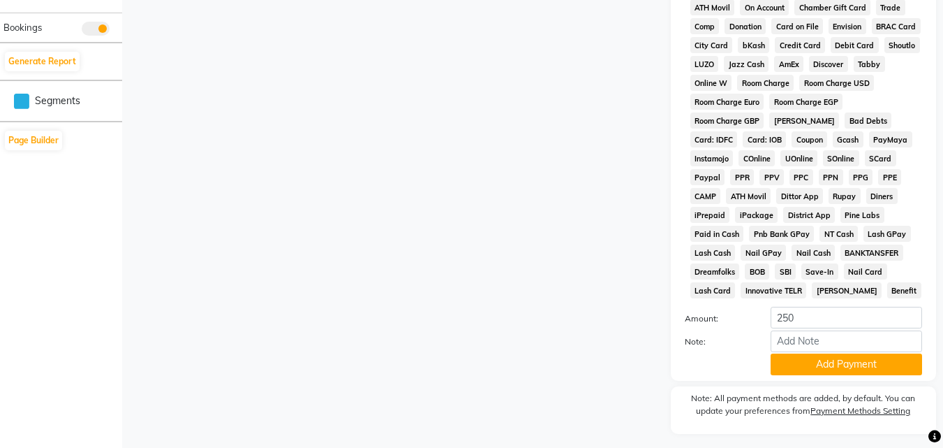
click at [833, 352] on div "Note:" at bounding box center [804, 342] width 258 height 24
click at [836, 368] on button "Add Payment" at bounding box center [847, 364] width 152 height 22
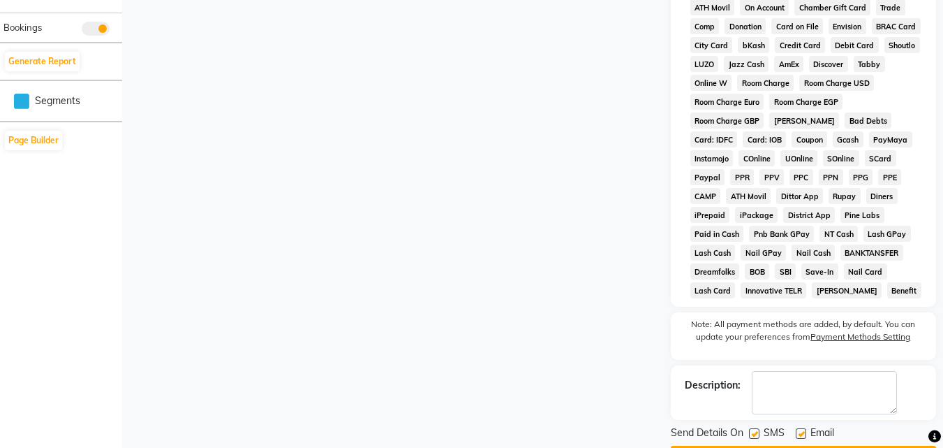
scroll to position [677, 0]
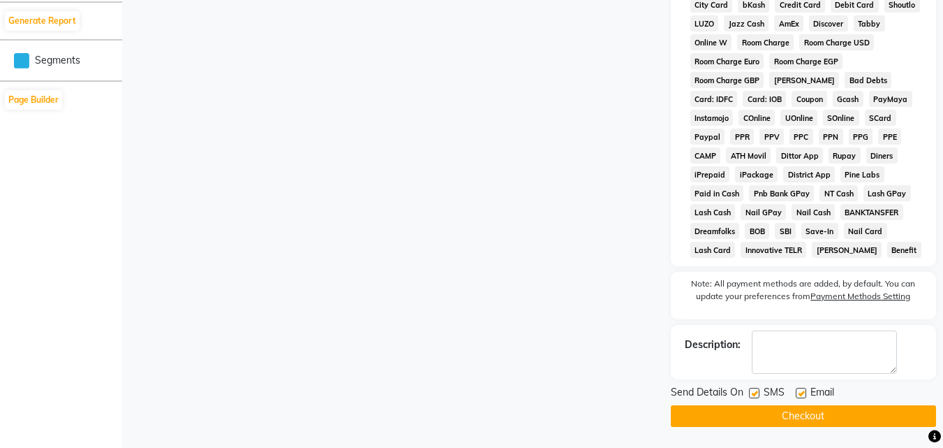
click at [838, 415] on button "Checkout" at bounding box center [803, 416] width 265 height 22
